Goal: Find specific page/section: Find specific page/section

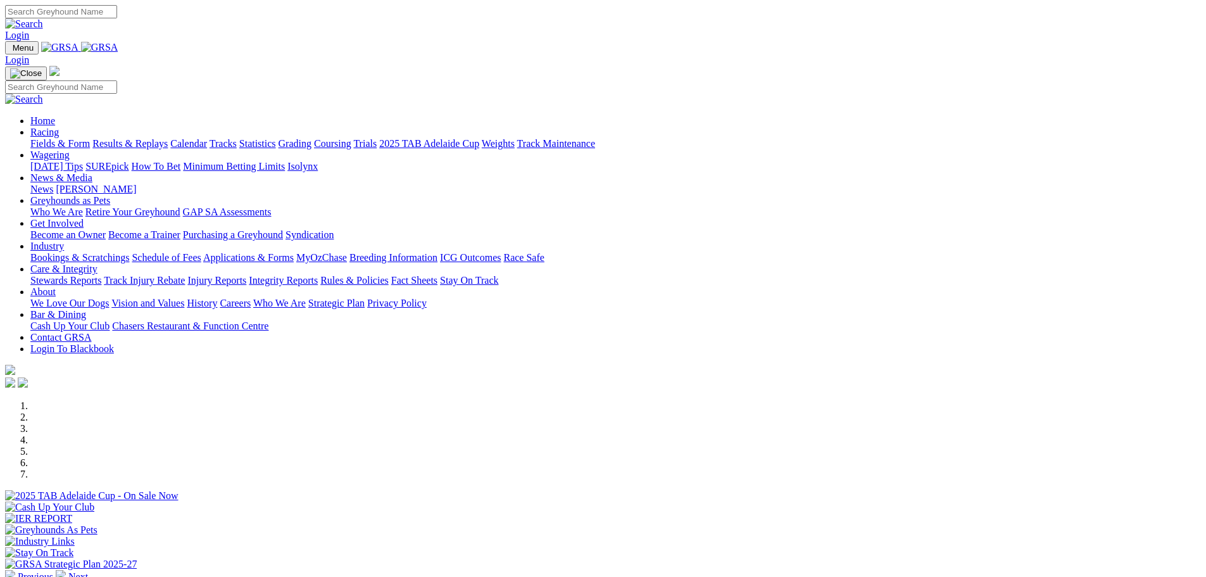
scroll to position [380, 0]
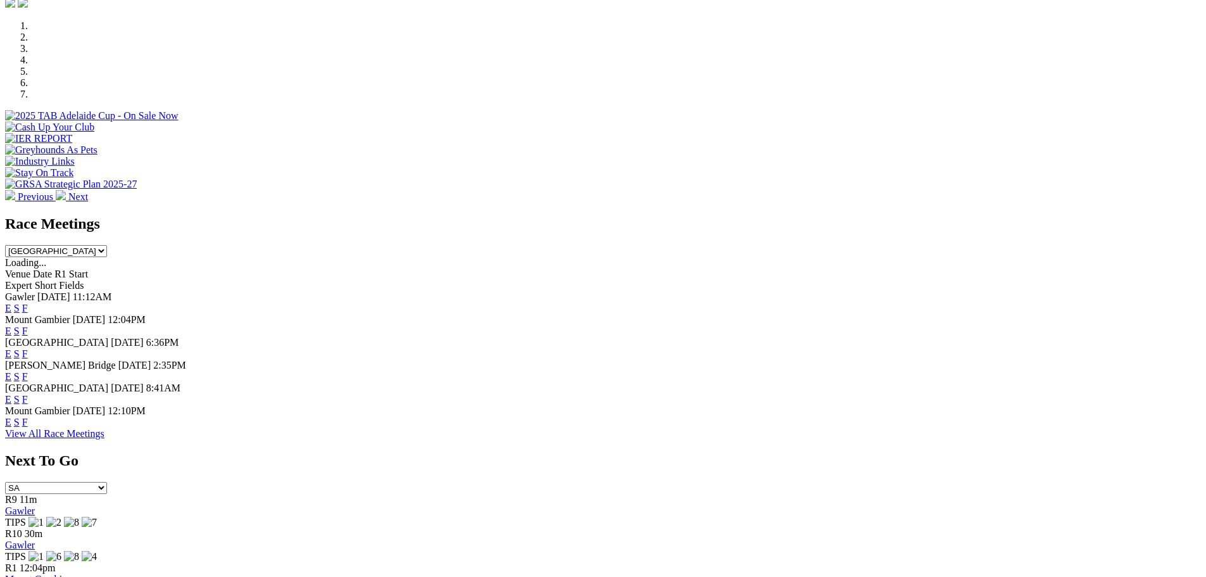
click at [28, 394] on link "F" at bounding box center [25, 399] width 6 height 11
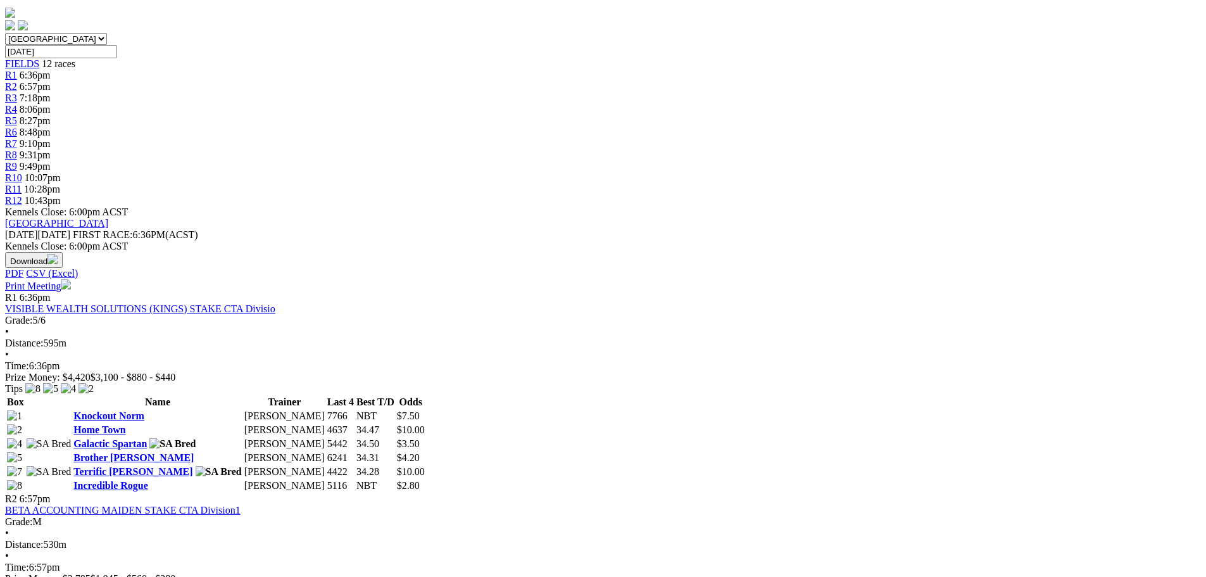
scroll to position [443, 0]
